Goal: Information Seeking & Learning: Learn about a topic

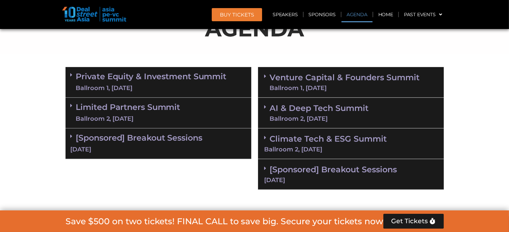
scroll to position [387, 0]
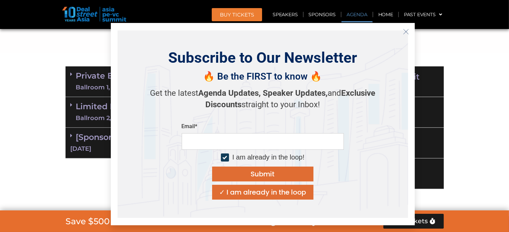
click at [403, 30] on icon "Close" at bounding box center [406, 32] width 6 height 6
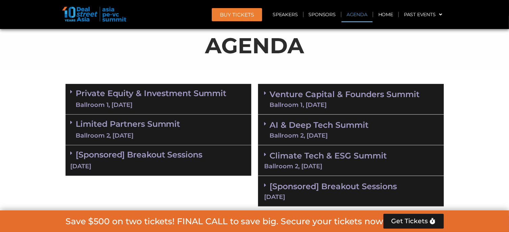
scroll to position [370, 0]
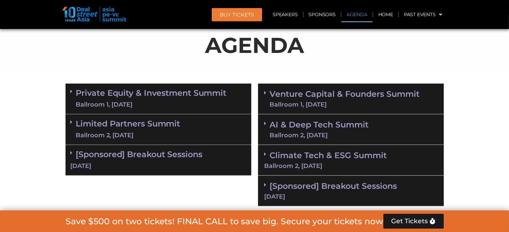
click at [308, 152] on link "Climate Tech & ESG Summit Ballroom 2, [DATE]" at bounding box center [350, 160] width 173 height 19
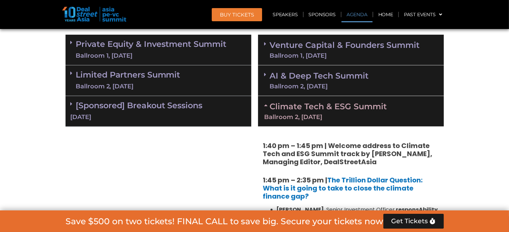
scroll to position [419, 0]
click at [309, 75] on link "AI & Deep Tech Summit Ballroom 2, [DATE]" at bounding box center [319, 81] width 99 height 18
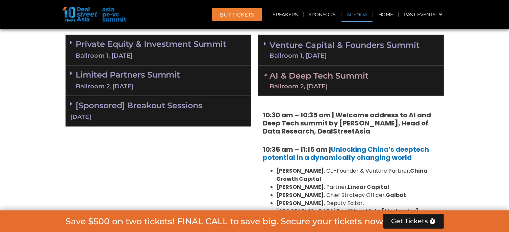
scroll to position [435, 0]
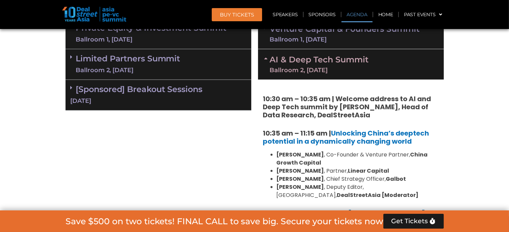
click at [313, 36] on div "Ballroom 1, [DATE]" at bounding box center [345, 39] width 150 height 6
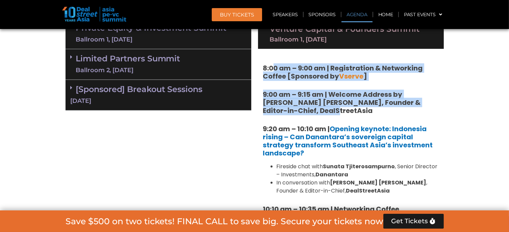
drag, startPoint x: 274, startPoint y: 66, endPoint x: 314, endPoint y: 107, distance: 57.0
click at [314, 107] on strong "9:00 am – 9:15 am | Welcome Address by [PERSON_NAME] [PERSON_NAME], Founder & E…" at bounding box center [342, 103] width 158 height 26
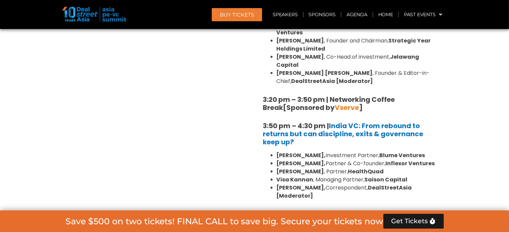
scroll to position [1041, 0]
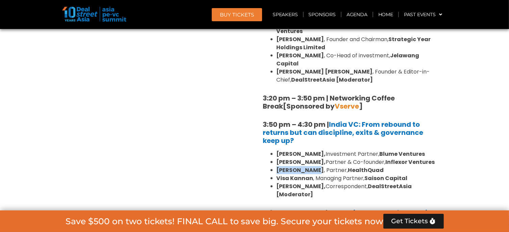
drag, startPoint x: 276, startPoint y: 142, endPoint x: 315, endPoint y: 142, distance: 38.5
click at [315, 166] on strong "[PERSON_NAME]" at bounding box center [300, 170] width 48 height 8
click at [318, 175] on li "Visa Kannan , Managing Partner, Saison Capital" at bounding box center [357, 179] width 162 height 8
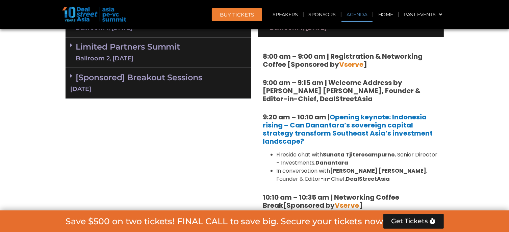
scroll to position [451, 0]
